Goal: Check status: Check status

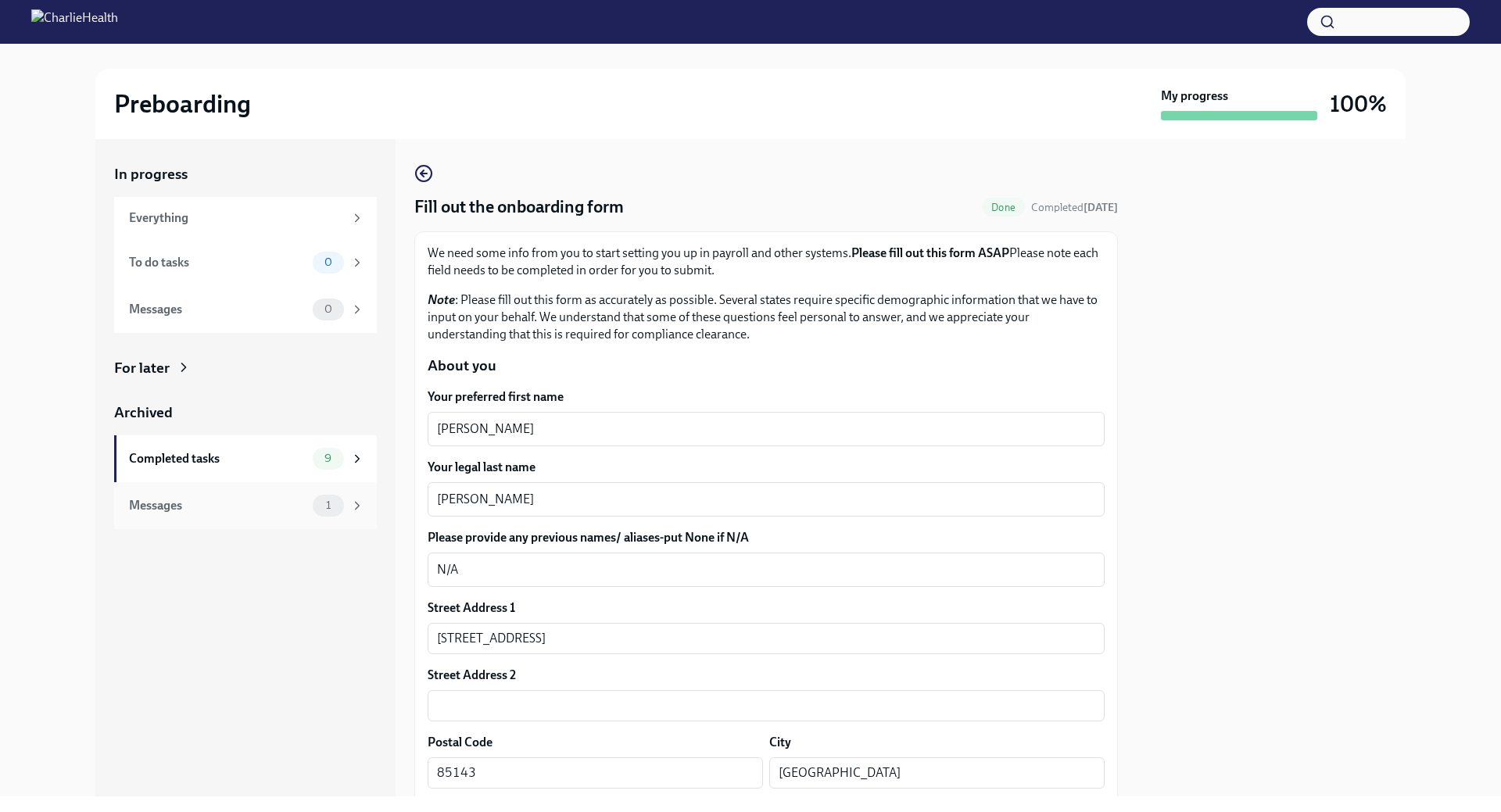
click at [201, 360] on div "Messages" at bounding box center [218, 506] width 177 height 18
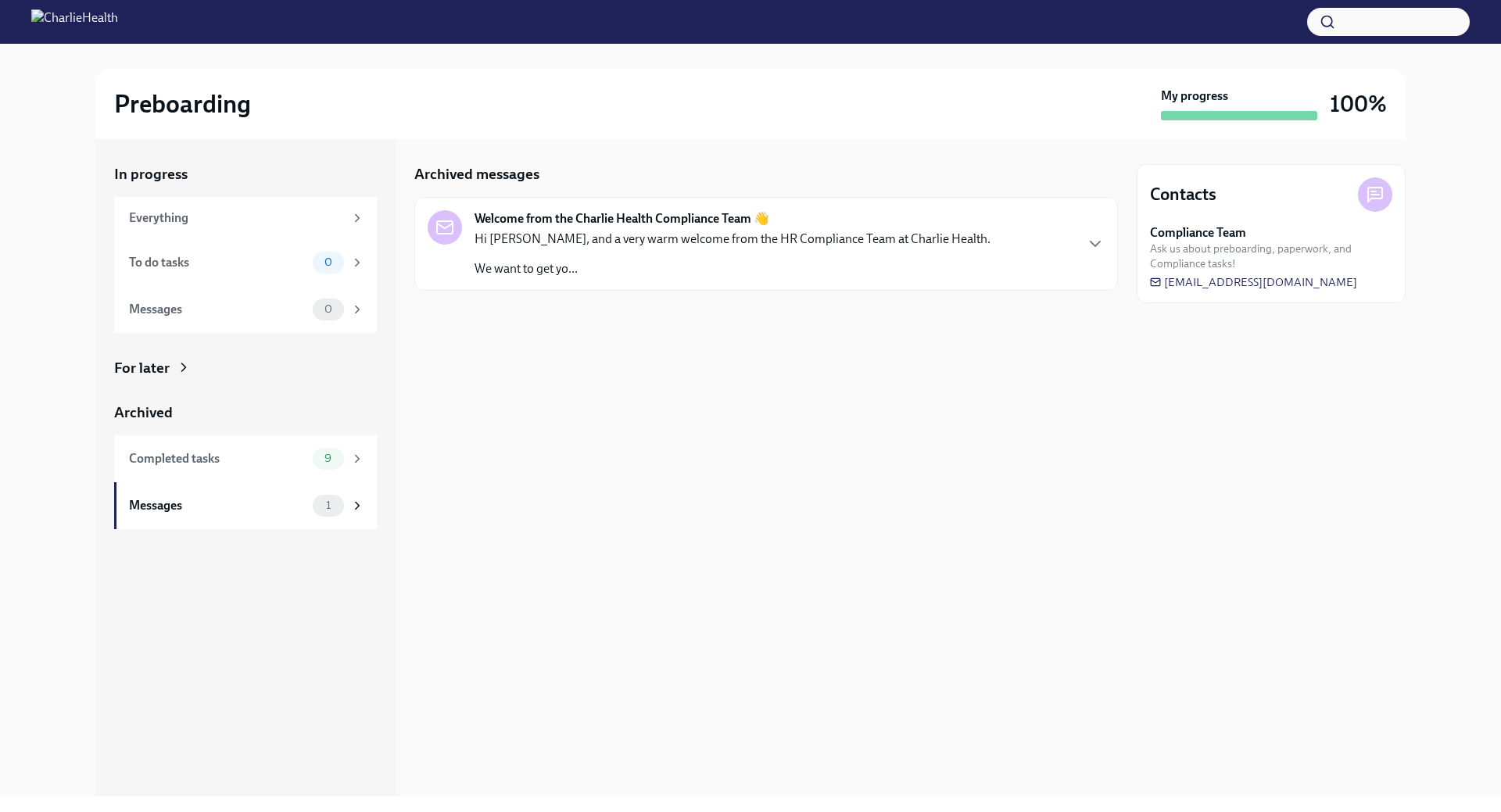
click at [586, 250] on div "Hi [PERSON_NAME], and a very warm welcome from the HR Compliance Team at Charli…" at bounding box center [732, 254] width 516 height 47
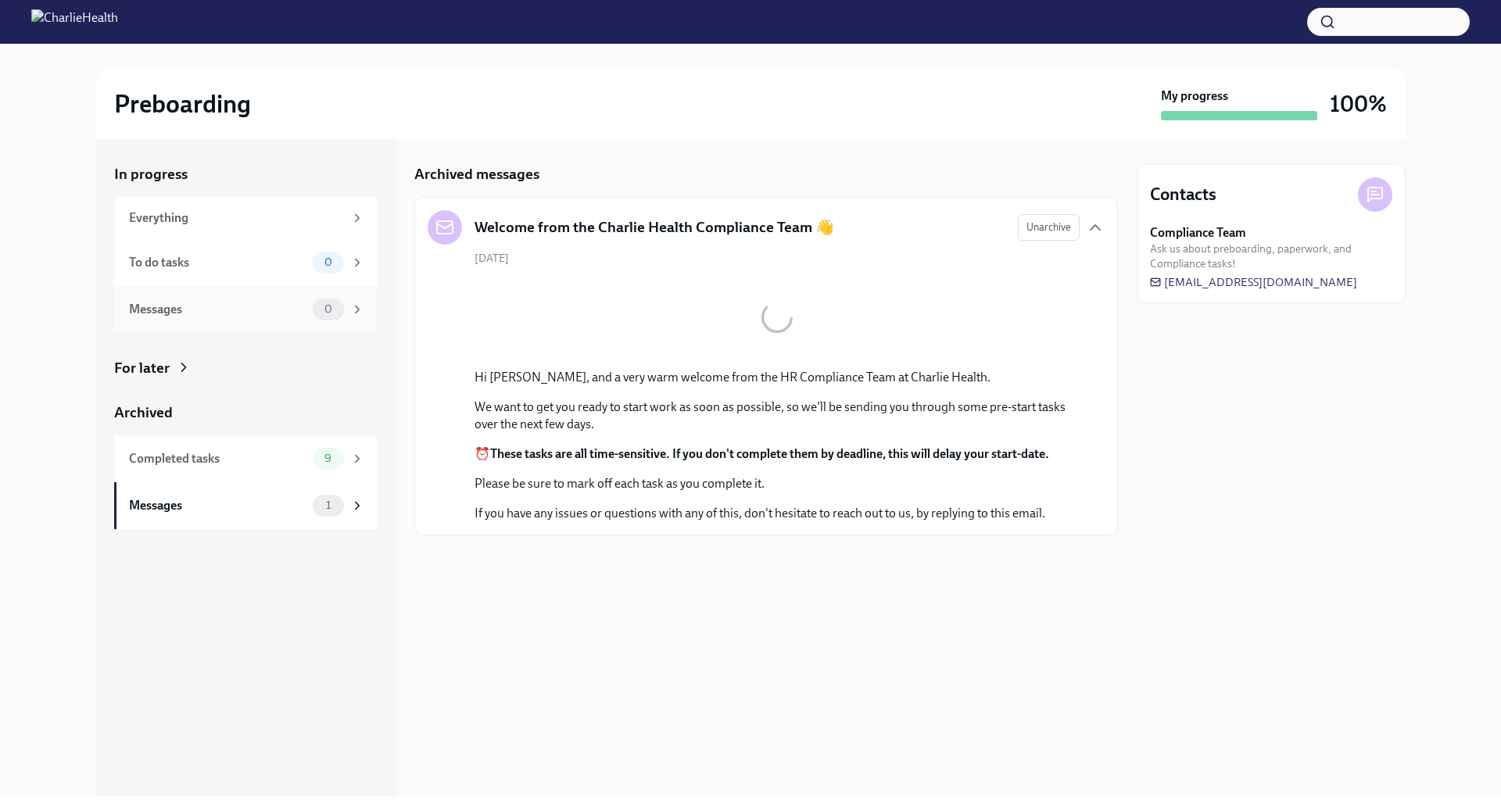
click at [181, 312] on div "Messages" at bounding box center [218, 309] width 177 height 18
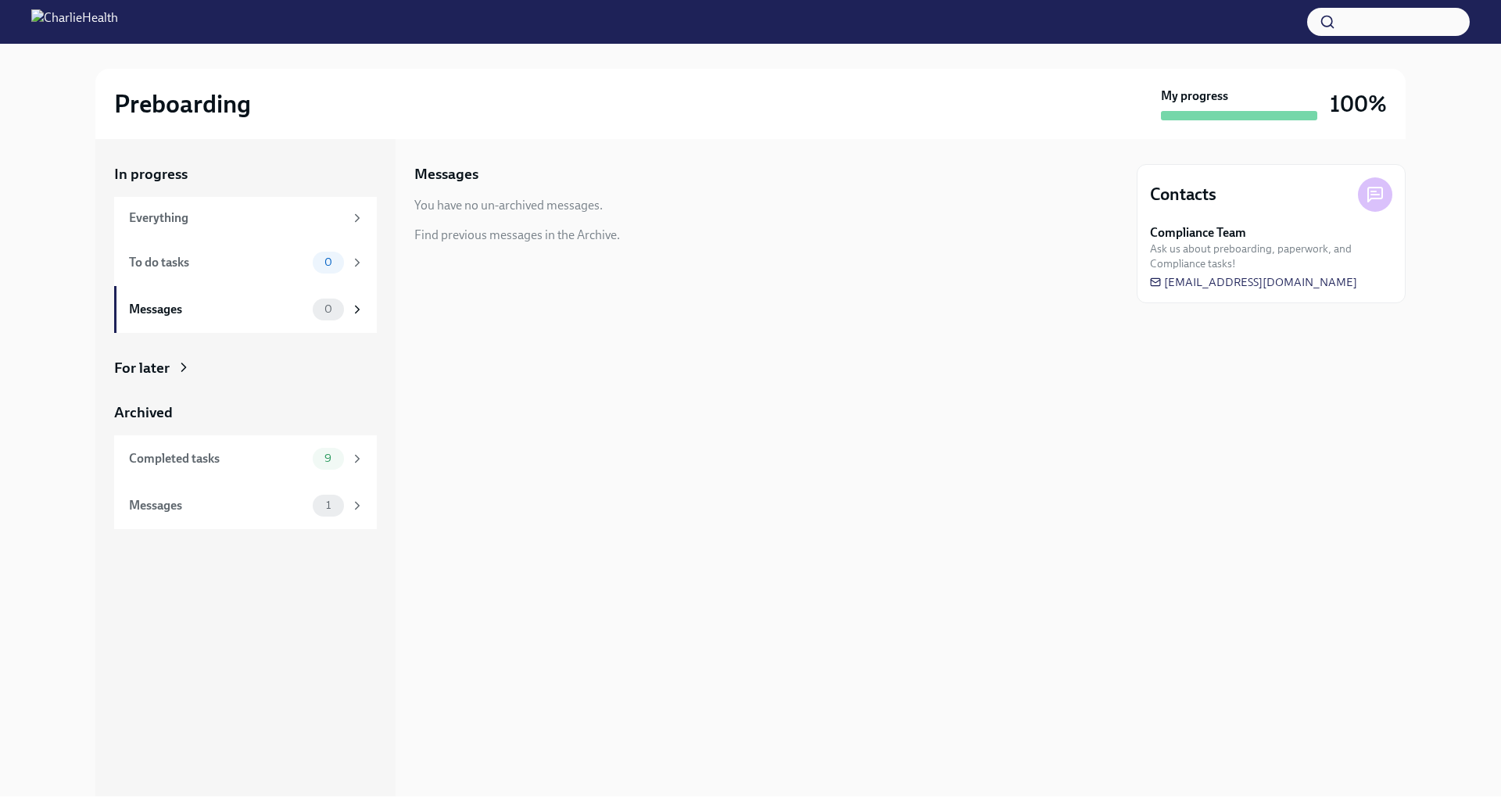
click at [894, 206] on div at bounding box center [1375, 194] width 34 height 34
click at [894, 201] on icon at bounding box center [1375, 195] width 18 height 18
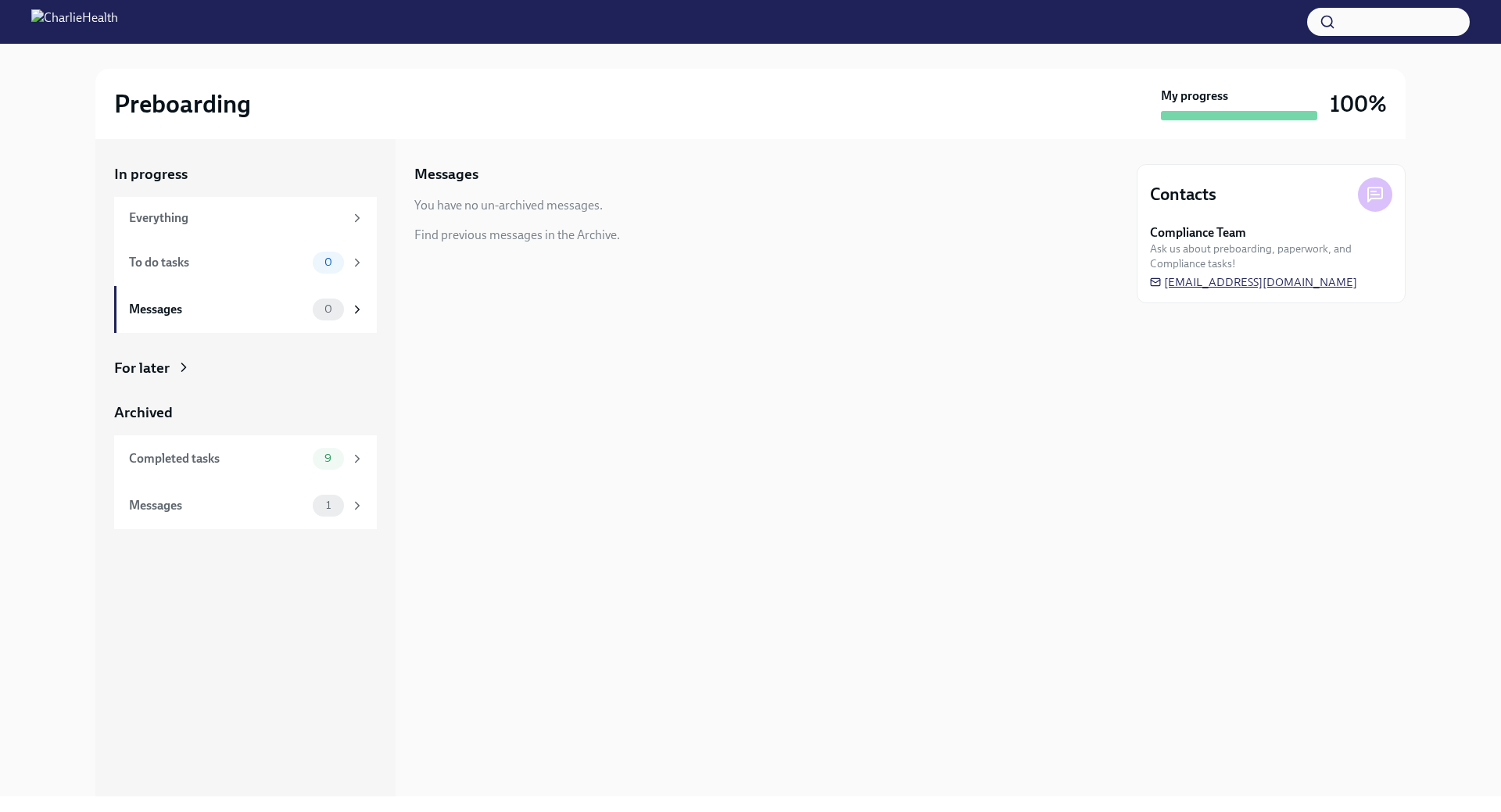
click at [894, 287] on span "[EMAIL_ADDRESS][DOMAIN_NAME]" at bounding box center [1254, 281] width 207 height 16
click at [162, 211] on div "Everything" at bounding box center [236, 218] width 215 height 18
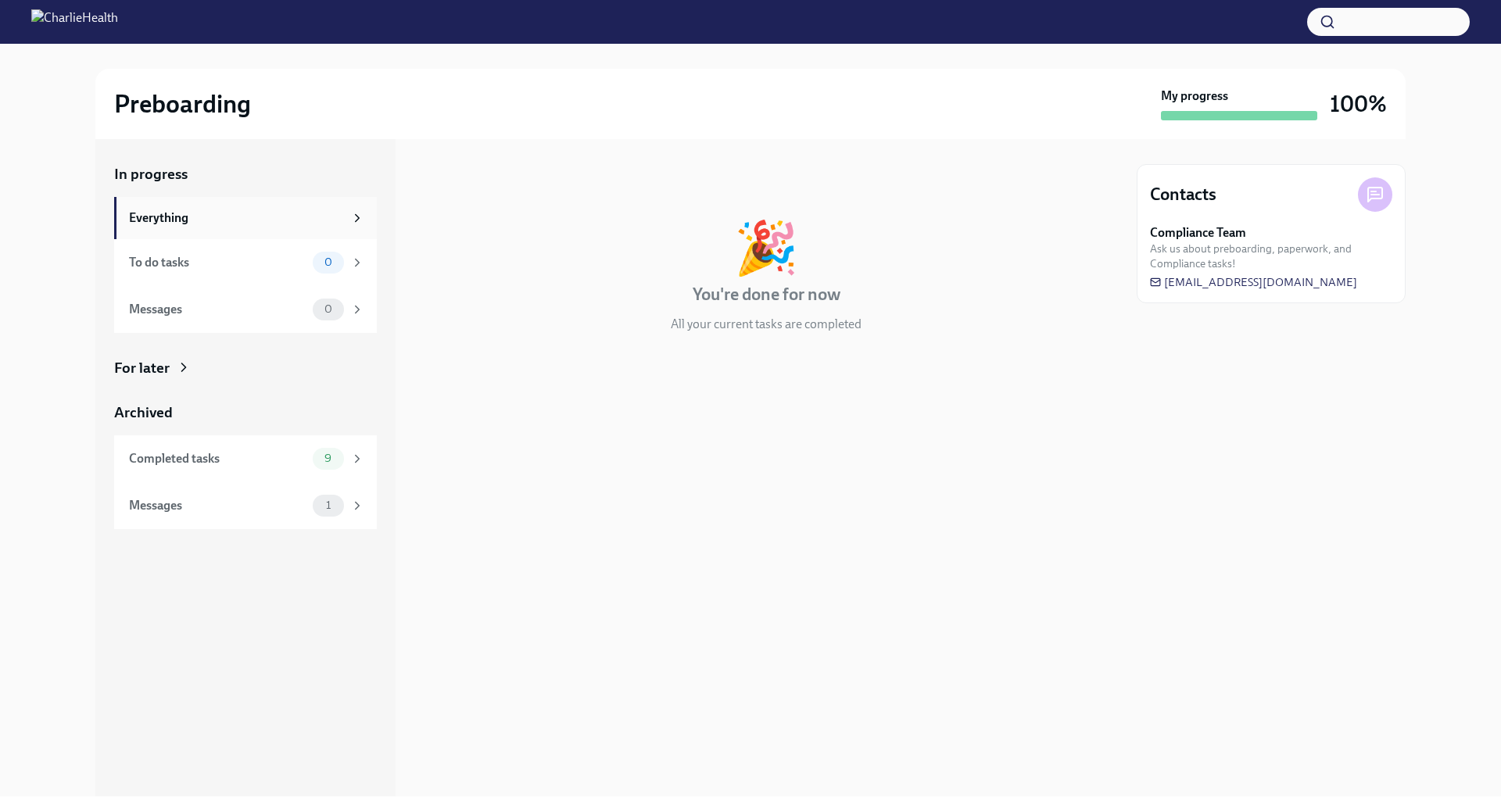
click at [154, 235] on div "Everything" at bounding box center [246, 218] width 263 height 42
click at [150, 255] on div "To do tasks" at bounding box center [218, 262] width 177 height 18
click at [191, 296] on div "Messages 0" at bounding box center [246, 309] width 263 height 47
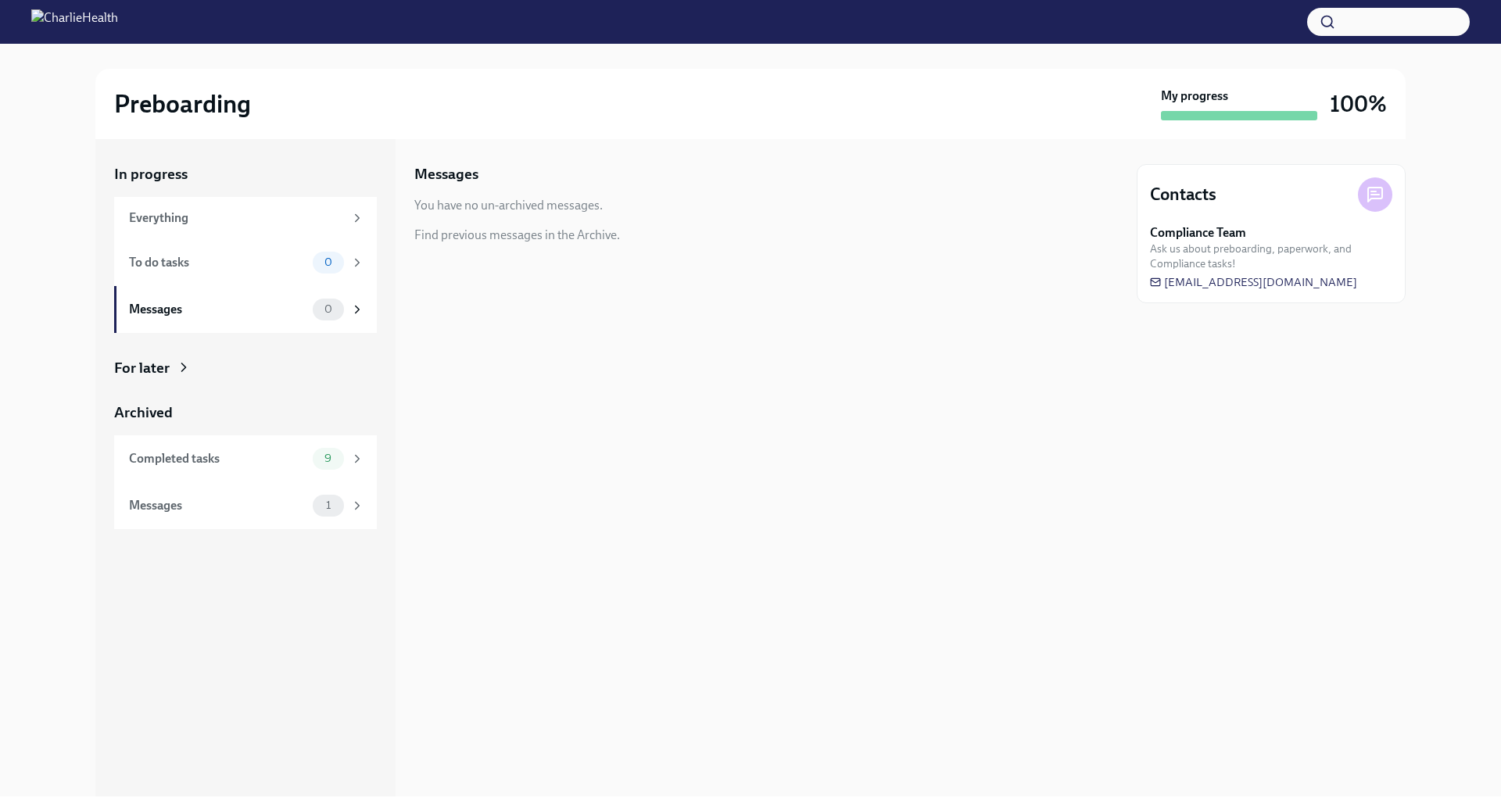
click at [177, 360] on icon at bounding box center [184, 367] width 16 height 16
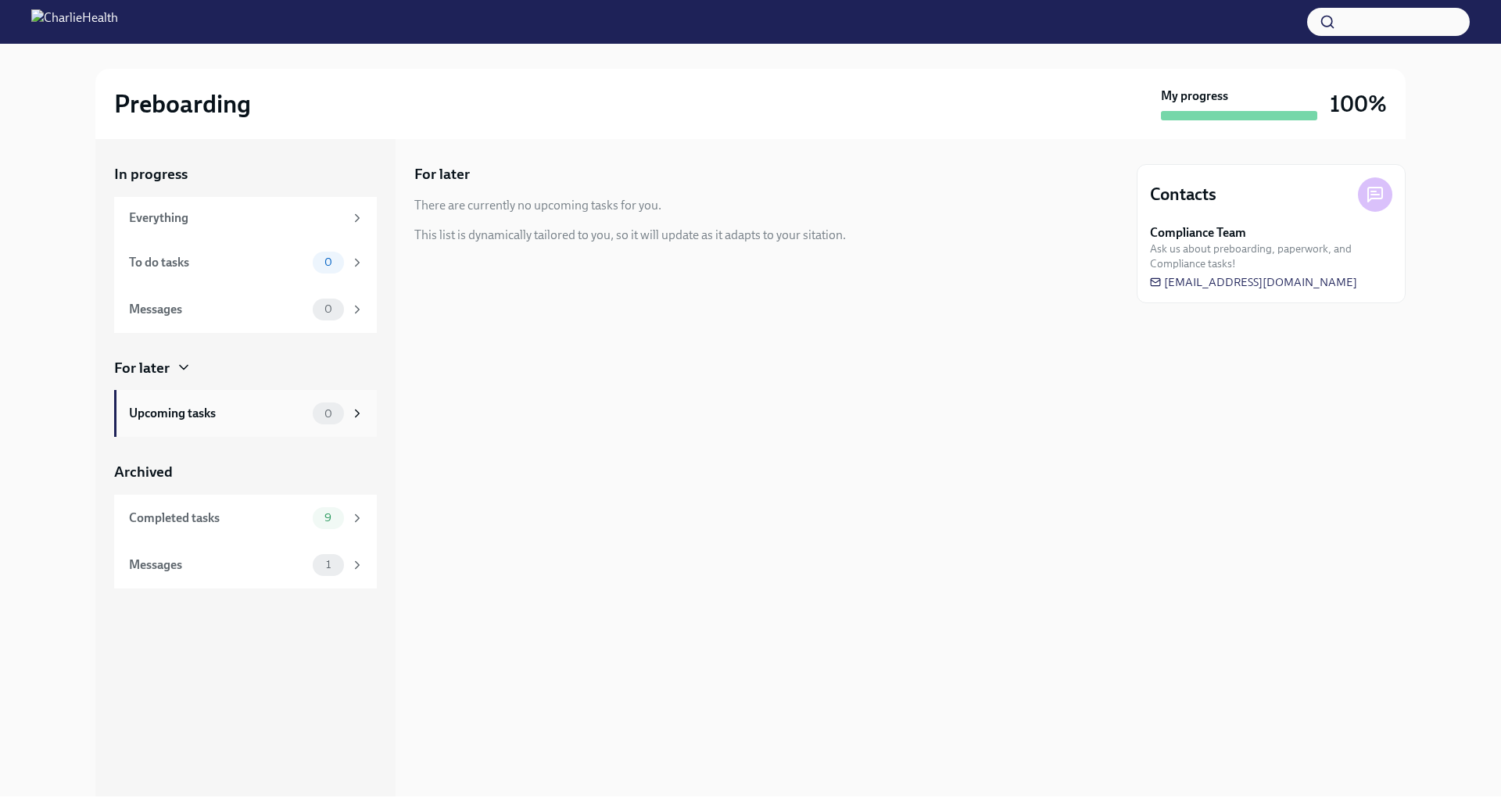
click at [249, 360] on div "Upcoming tasks" at bounding box center [218, 413] width 177 height 18
click at [268, 360] on div "Completed tasks 9" at bounding box center [246, 518] width 263 height 47
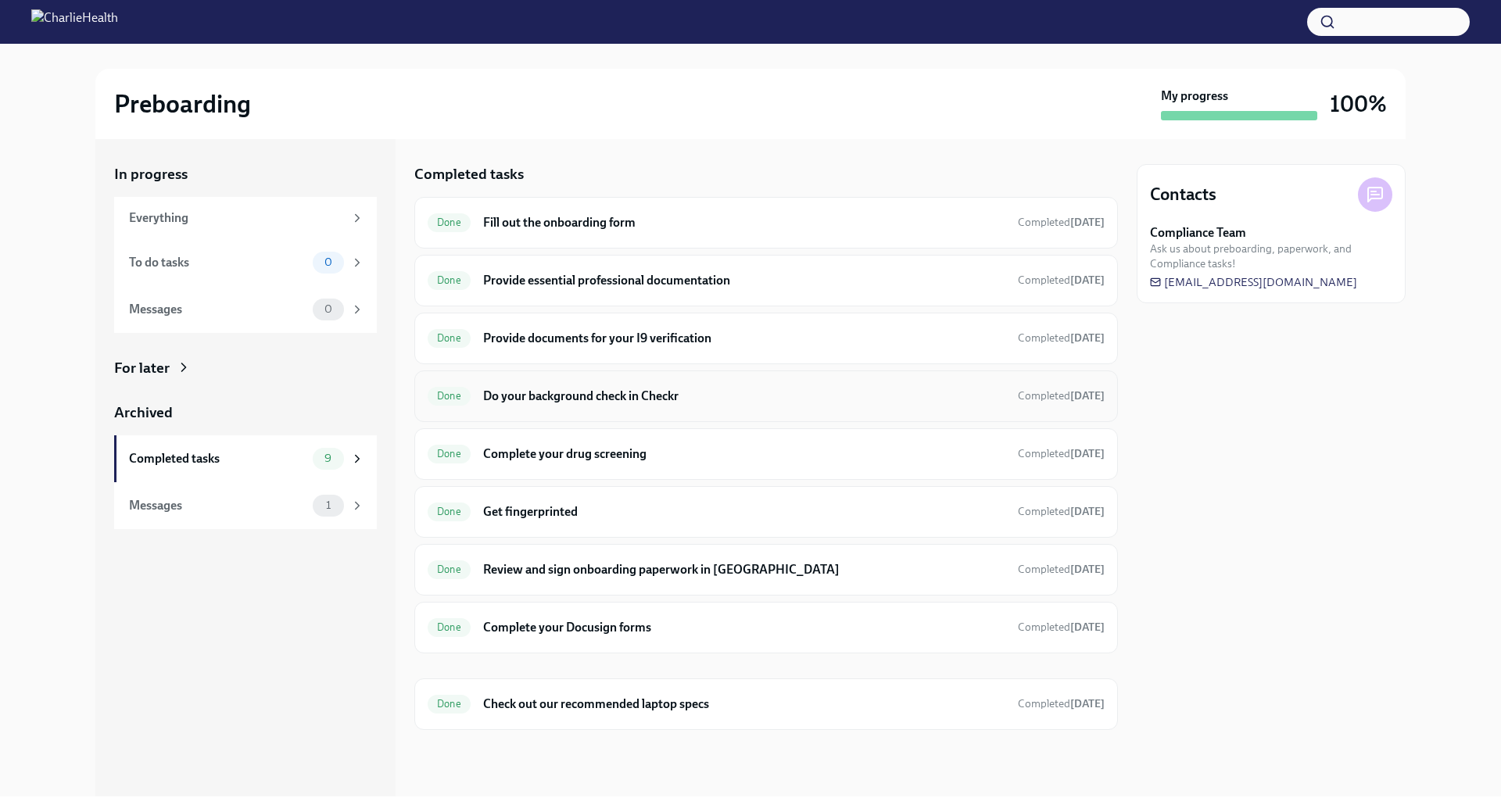
click at [666, 360] on div "Done Do your background check in Checkr Completed [DATE]" at bounding box center [766, 396] width 703 height 52
click at [667, 360] on h6 "Do your background check in Checkr" at bounding box center [744, 396] width 522 height 18
click at [606, 360] on div "Done Complete your drug screening Completed [DATE]" at bounding box center [765, 453] width 677 height 25
click at [640, 360] on div "Done Get fingerprinted Completed [DATE]" at bounding box center [766, 512] width 703 height 52
click at [601, 360] on div "Done Get fingerprinted Completed [DATE]" at bounding box center [766, 512] width 703 height 52
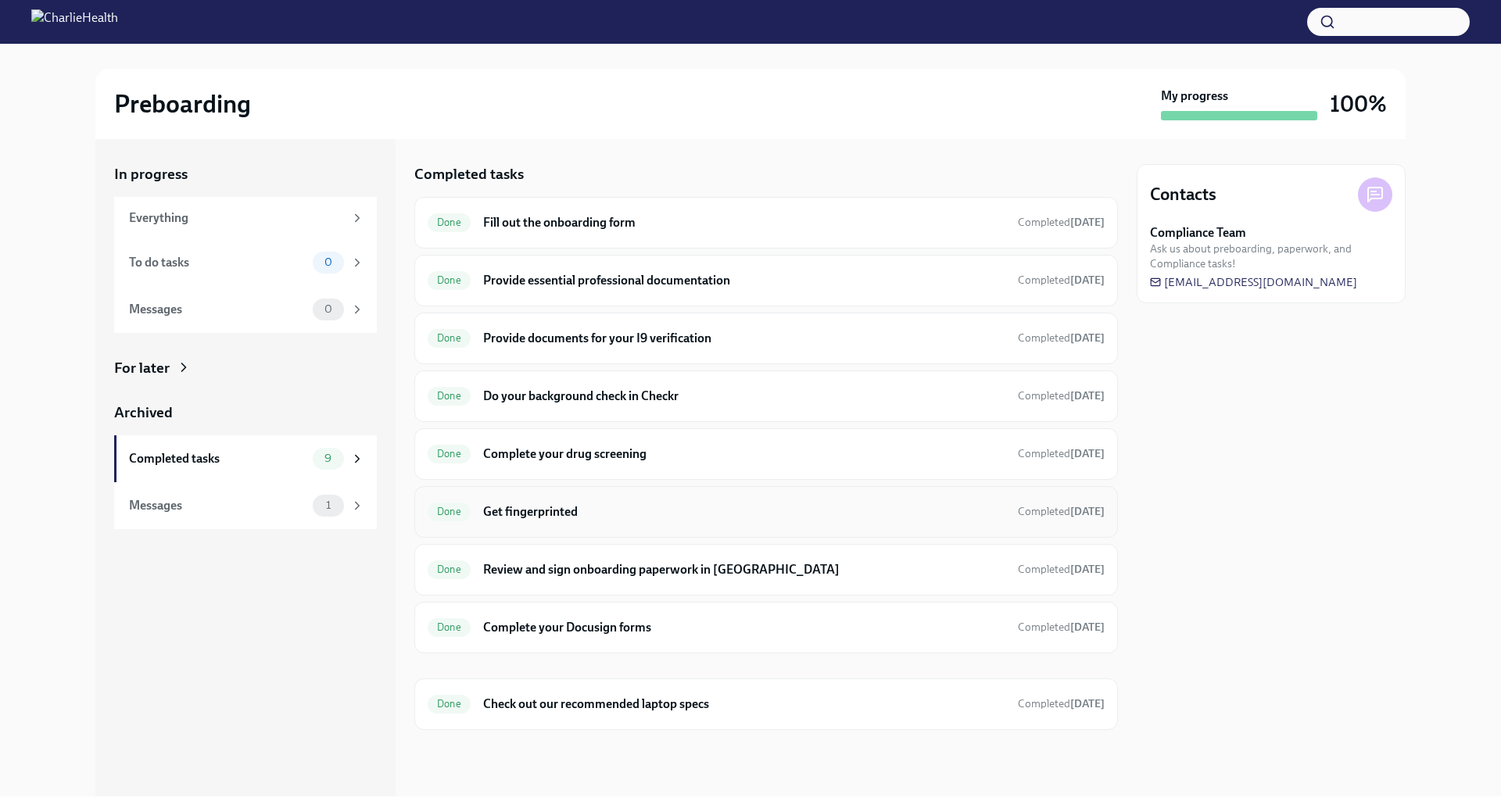
click at [556, 360] on h6 "Get fingerprinted" at bounding box center [744, 511] width 522 height 18
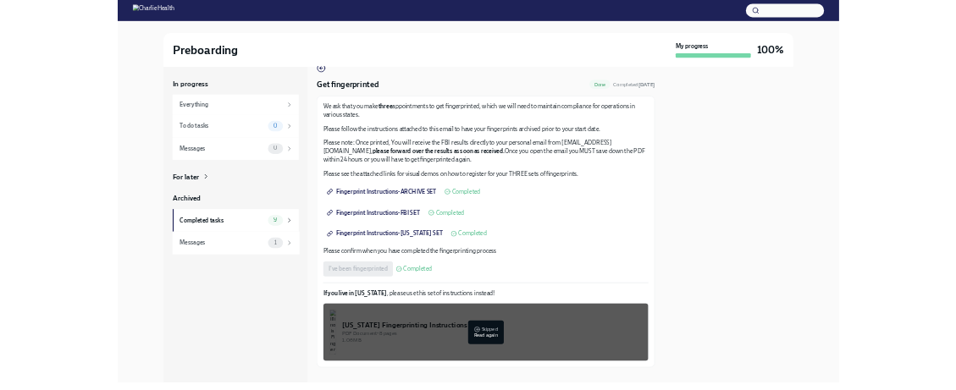
scroll to position [54, 0]
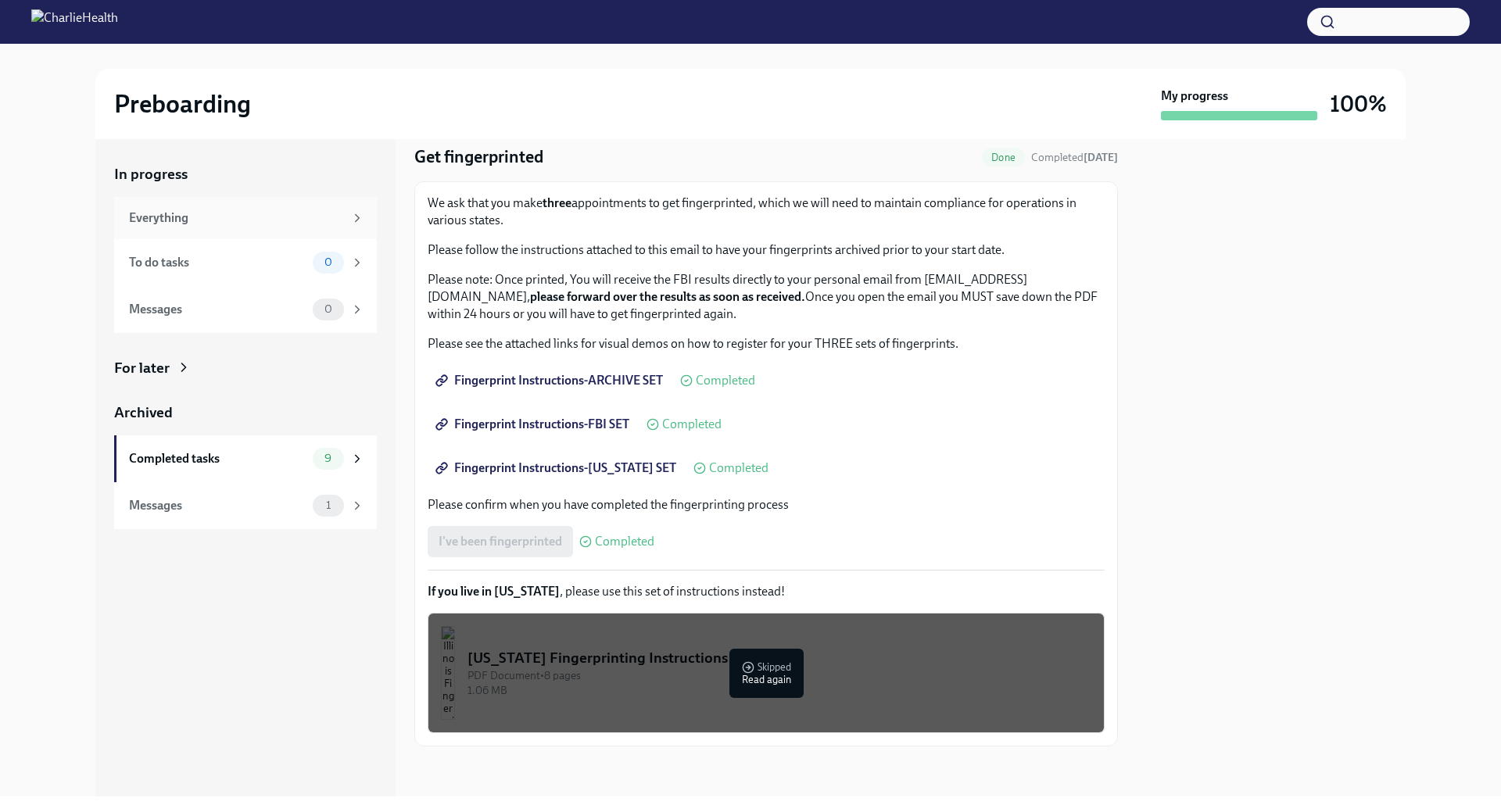
click at [256, 219] on div "Everything" at bounding box center [236, 218] width 215 height 18
